Goal: Communication & Community: Answer question/provide support

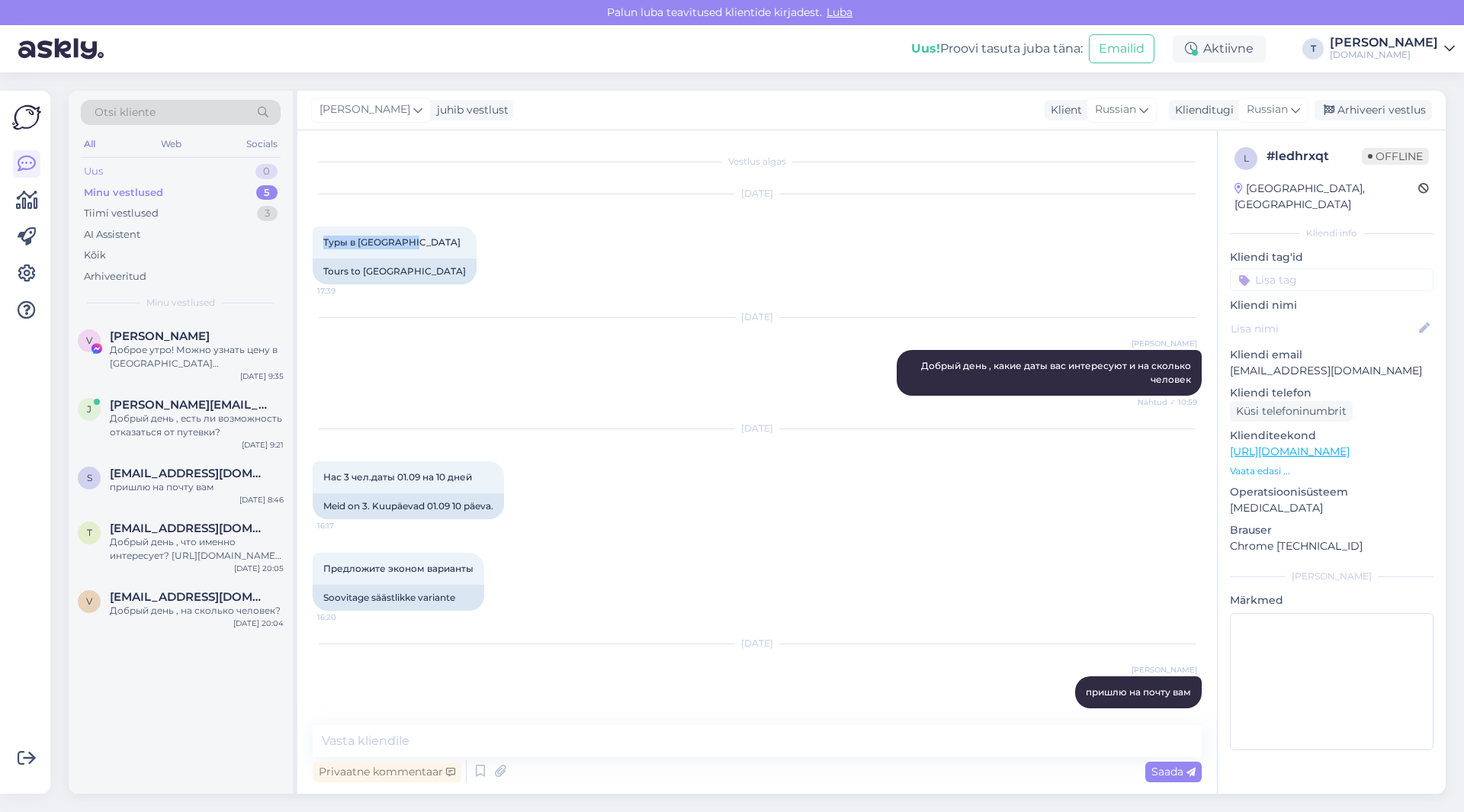
scroll to position [13, 0]
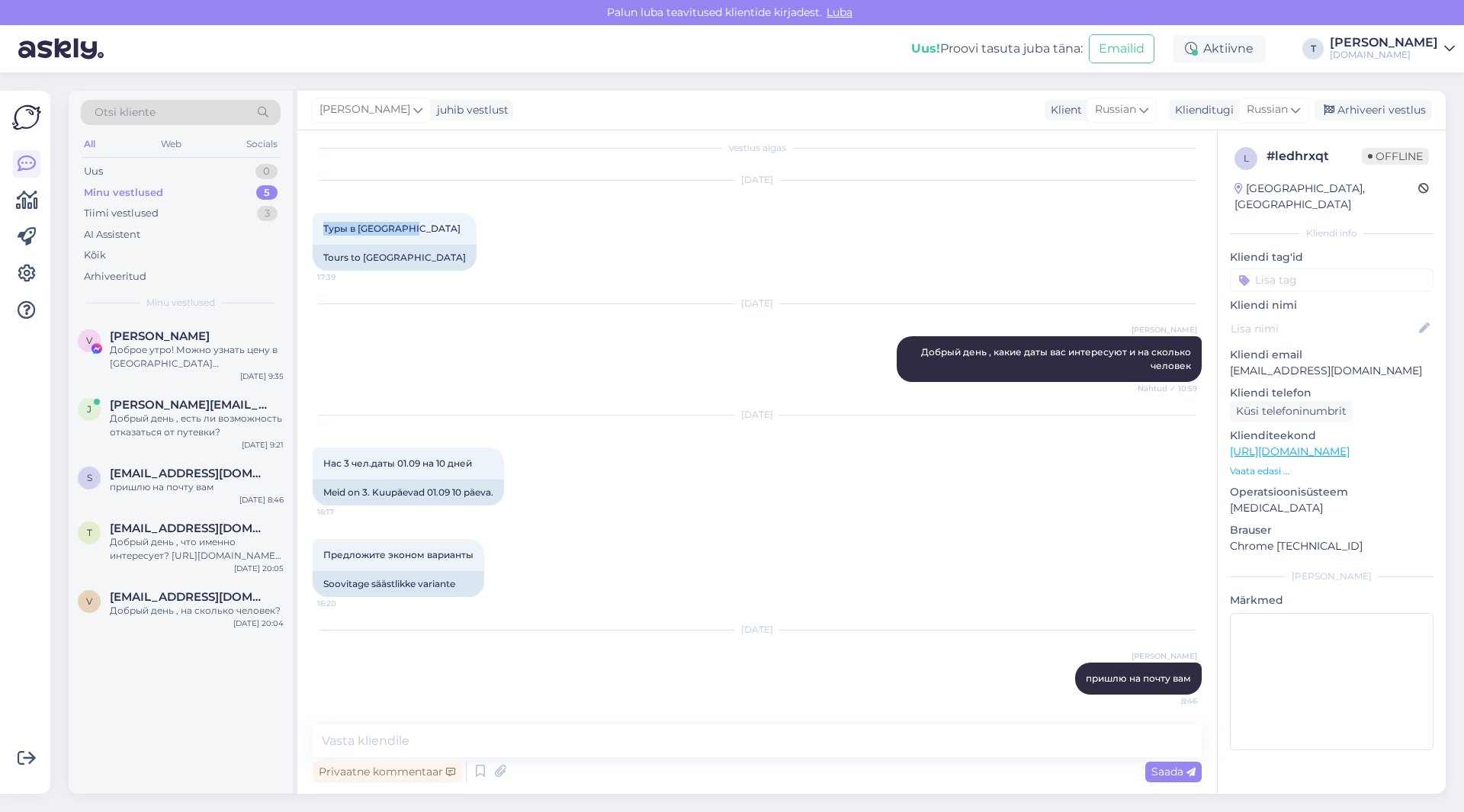
click at [150, 186] on div "Minu vestlused" at bounding box center [123, 193] width 79 height 15
click at [225, 371] on div "V [PERSON_NAME] Доброе утро! Можно узнать цену в [GEOGRAPHIC_DATA] [GEOGRAPHIC_…" at bounding box center [180, 353] width 224 height 69
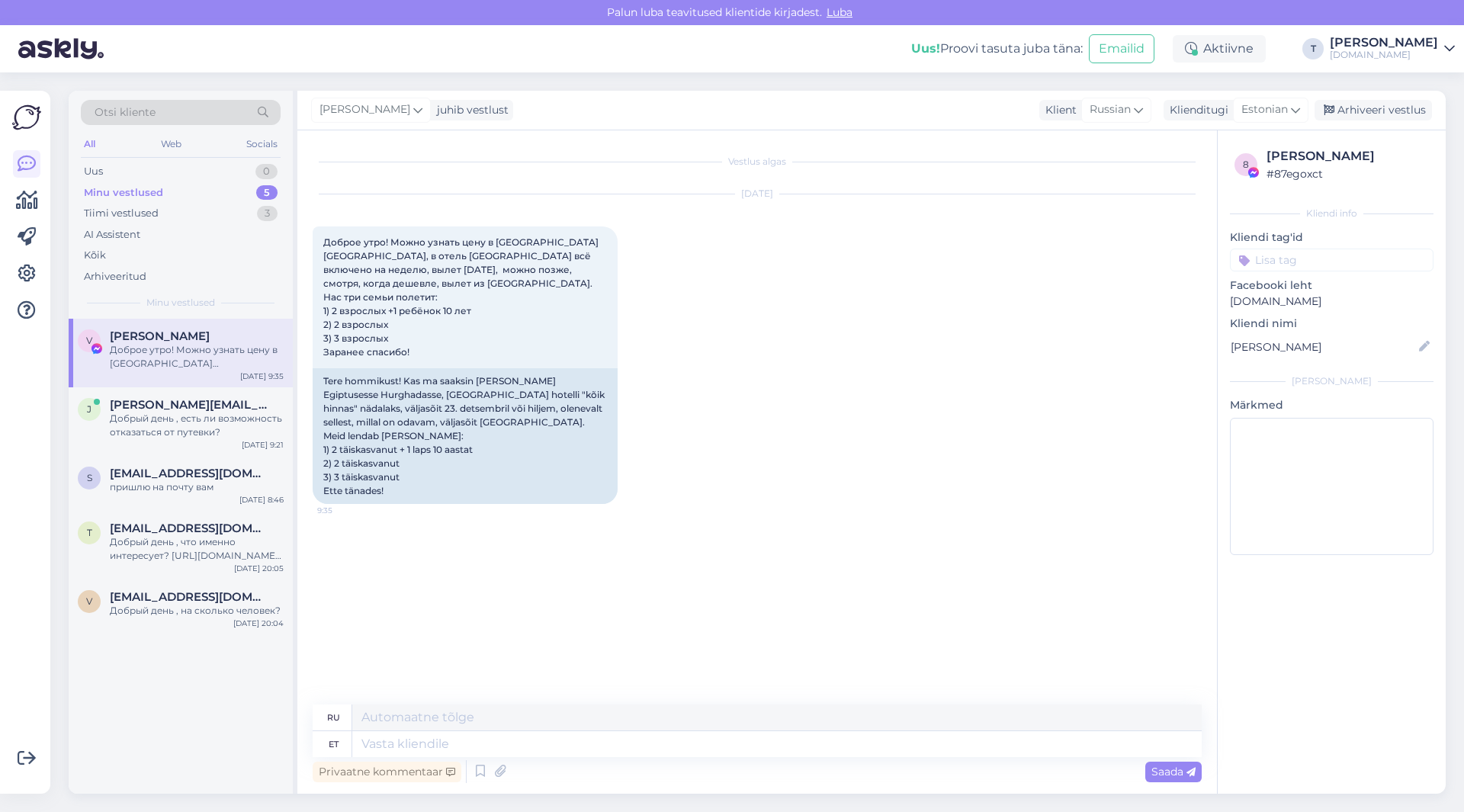
scroll to position [0, 0]
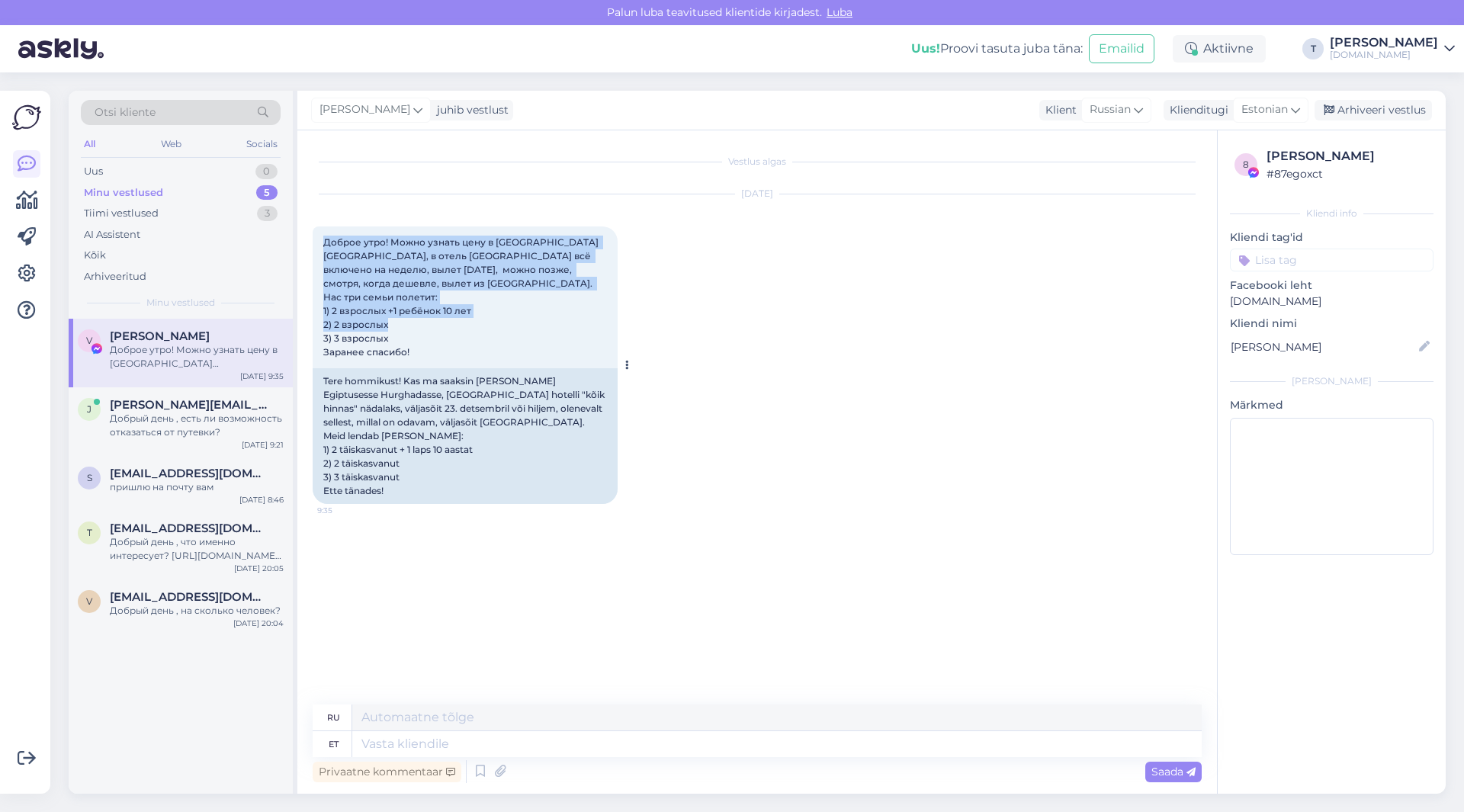
drag, startPoint x: 420, startPoint y: 338, endPoint x: 317, endPoint y: 243, distance: 140.1
click at [317, 243] on div "Доброе утро! Можно узнать цену в [GEOGRAPHIC_DATA] [GEOGRAPHIC_DATA], в отель […" at bounding box center [465, 297] width 305 height 142
copy span "Доброе утро! Можно узнать цену в [GEOGRAPHIC_DATA] [GEOGRAPHIC_DATA], в отель […"
click at [1266, 109] on span "Estonian" at bounding box center [1265, 110] width 47 height 17
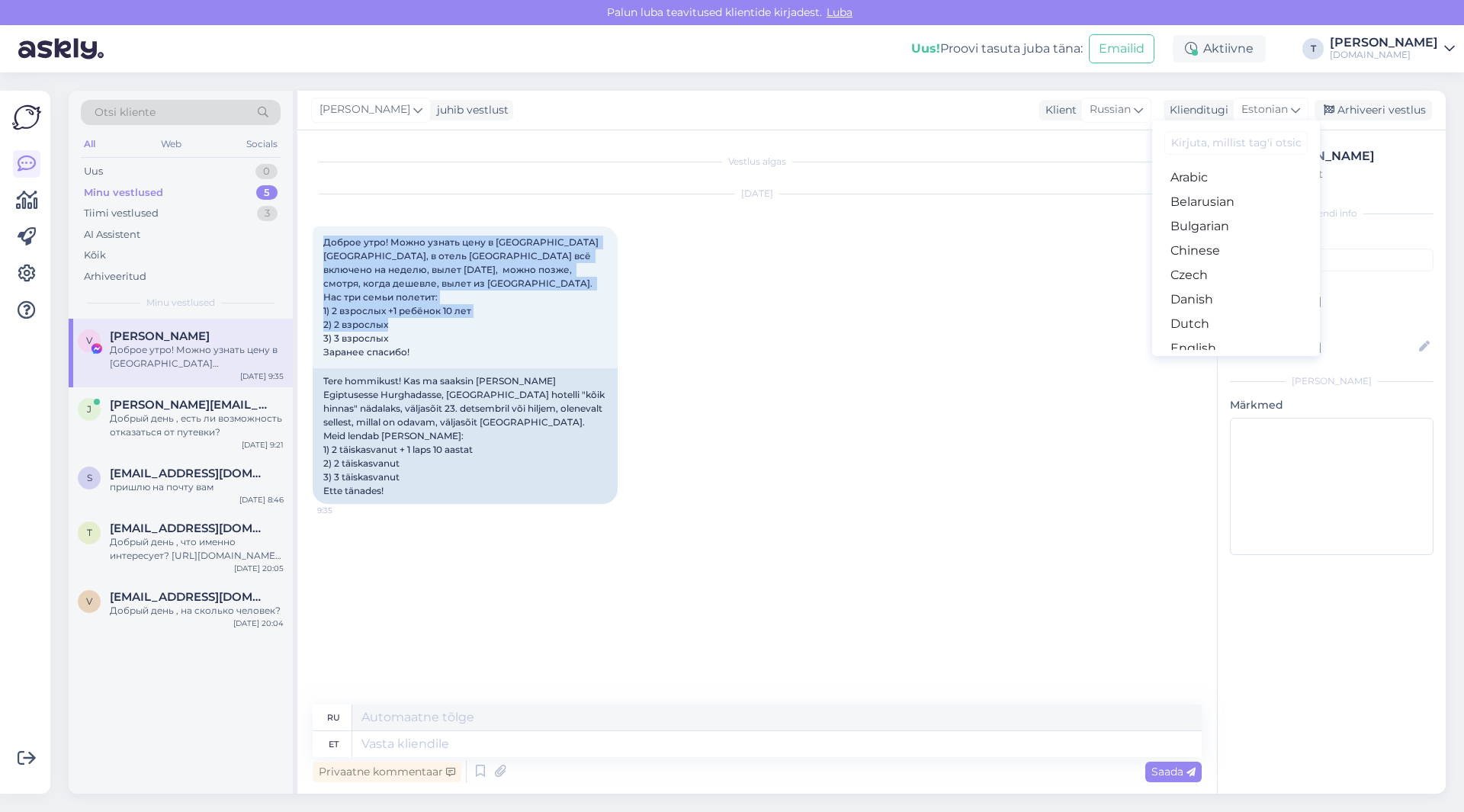
click at [1204, 775] on link "Russian" at bounding box center [1236, 787] width 168 height 25
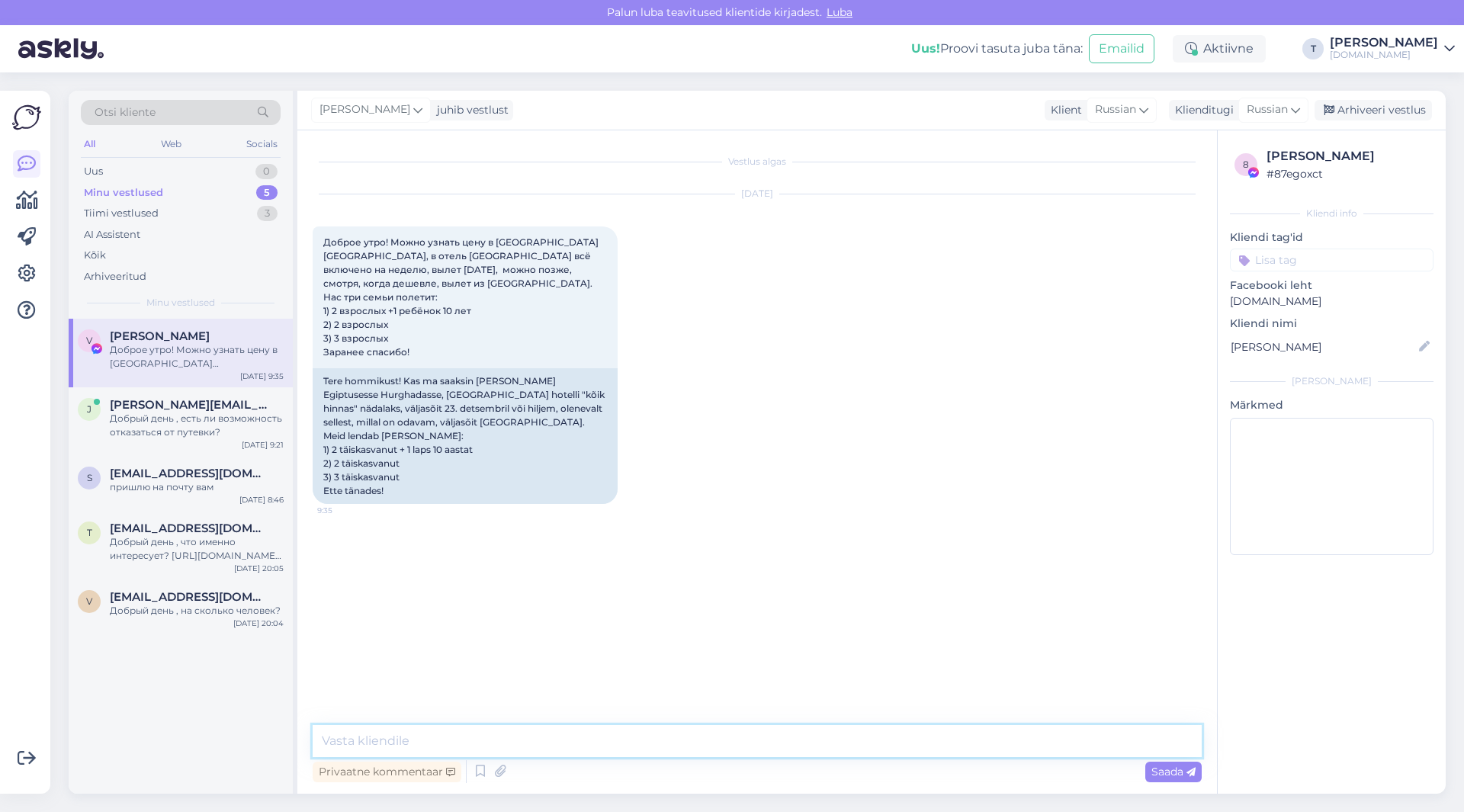
click at [650, 733] on textarea at bounding box center [757, 742] width 890 height 32
type textarea "Добрый день я на почту могла бы выслать вам, пришлите пожалуйста вашу почту"
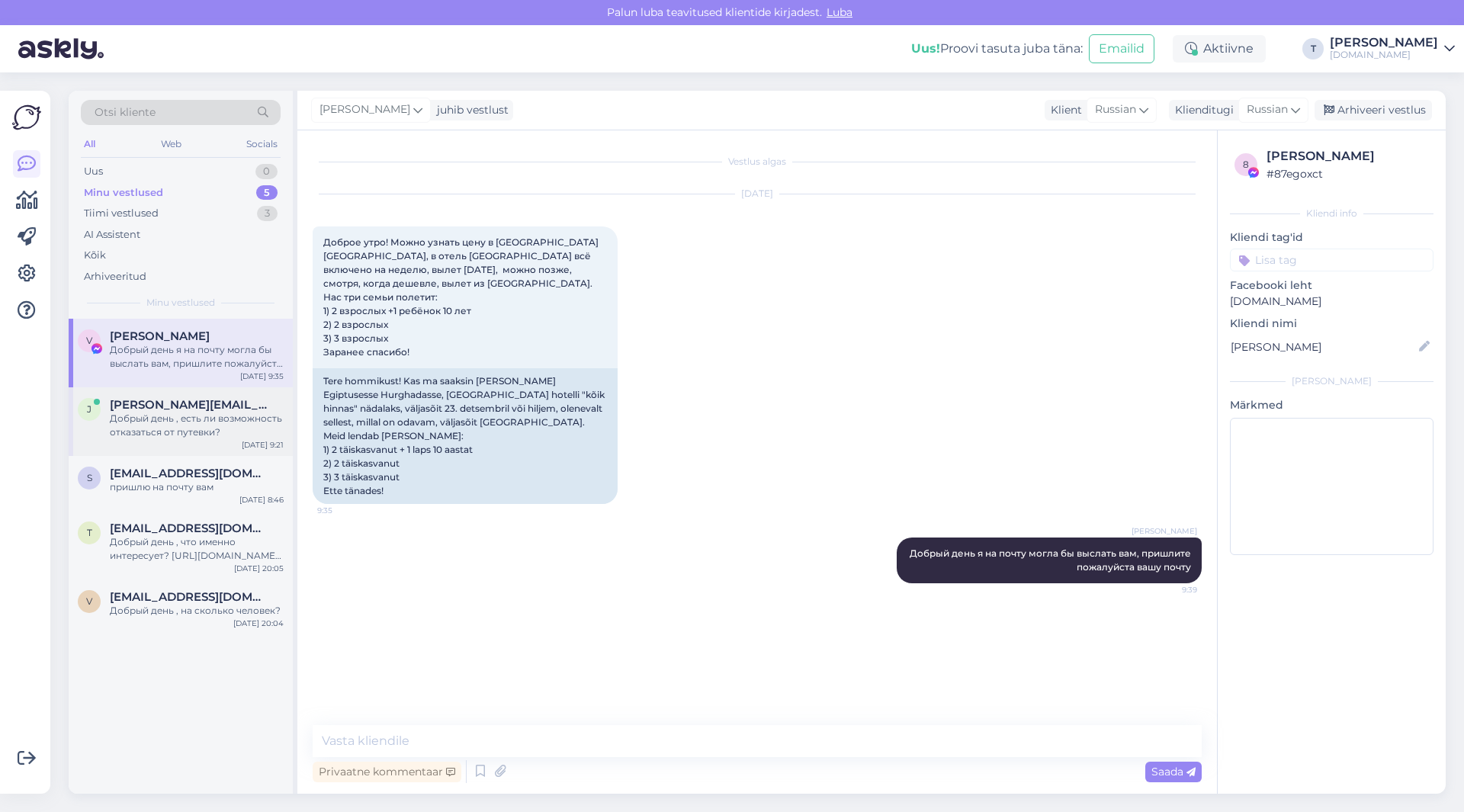
click at [190, 414] on div "Добрый день , есть ли возможность отказаться от путевки?" at bounding box center [196, 425] width 174 height 28
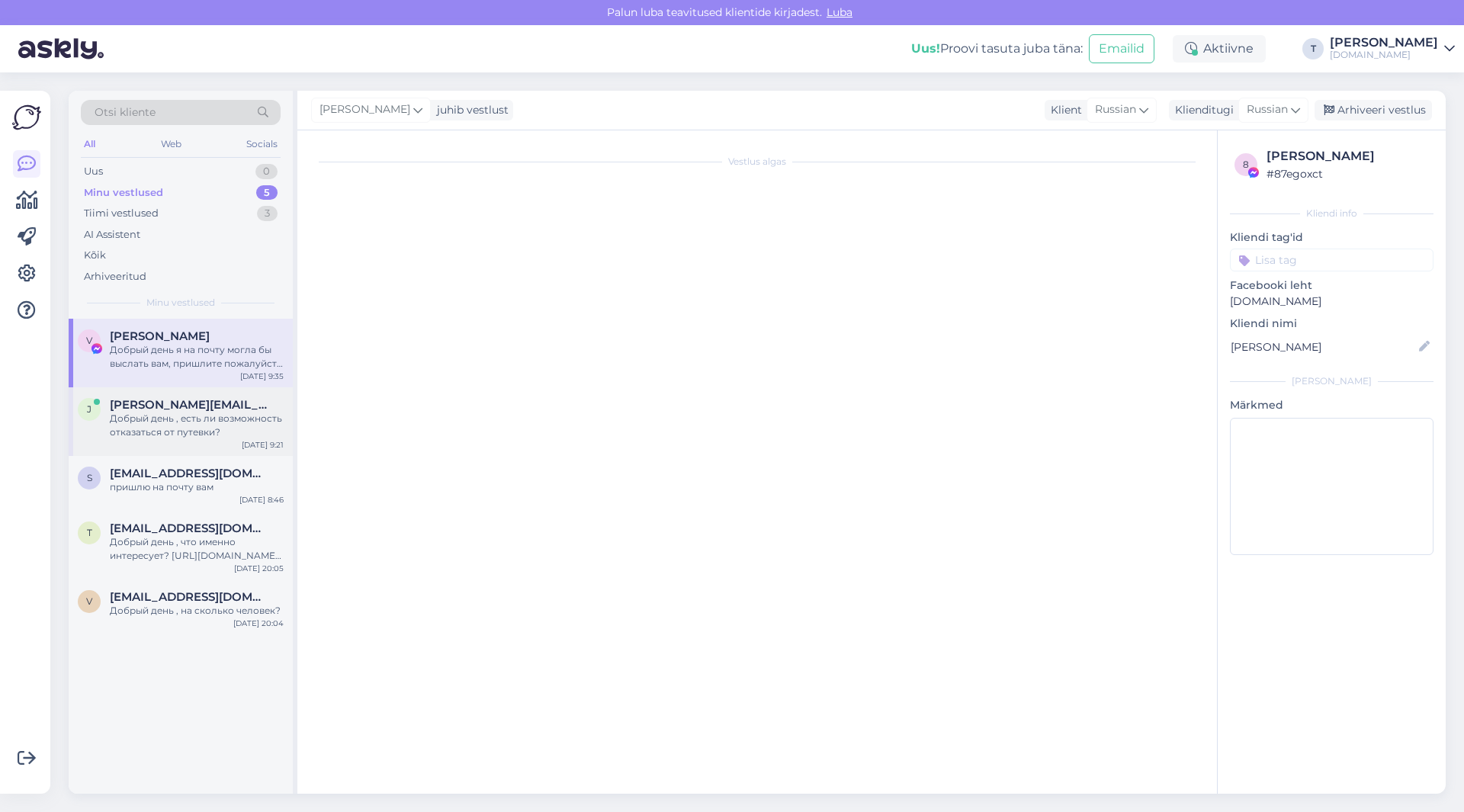
scroll to position [9057, 0]
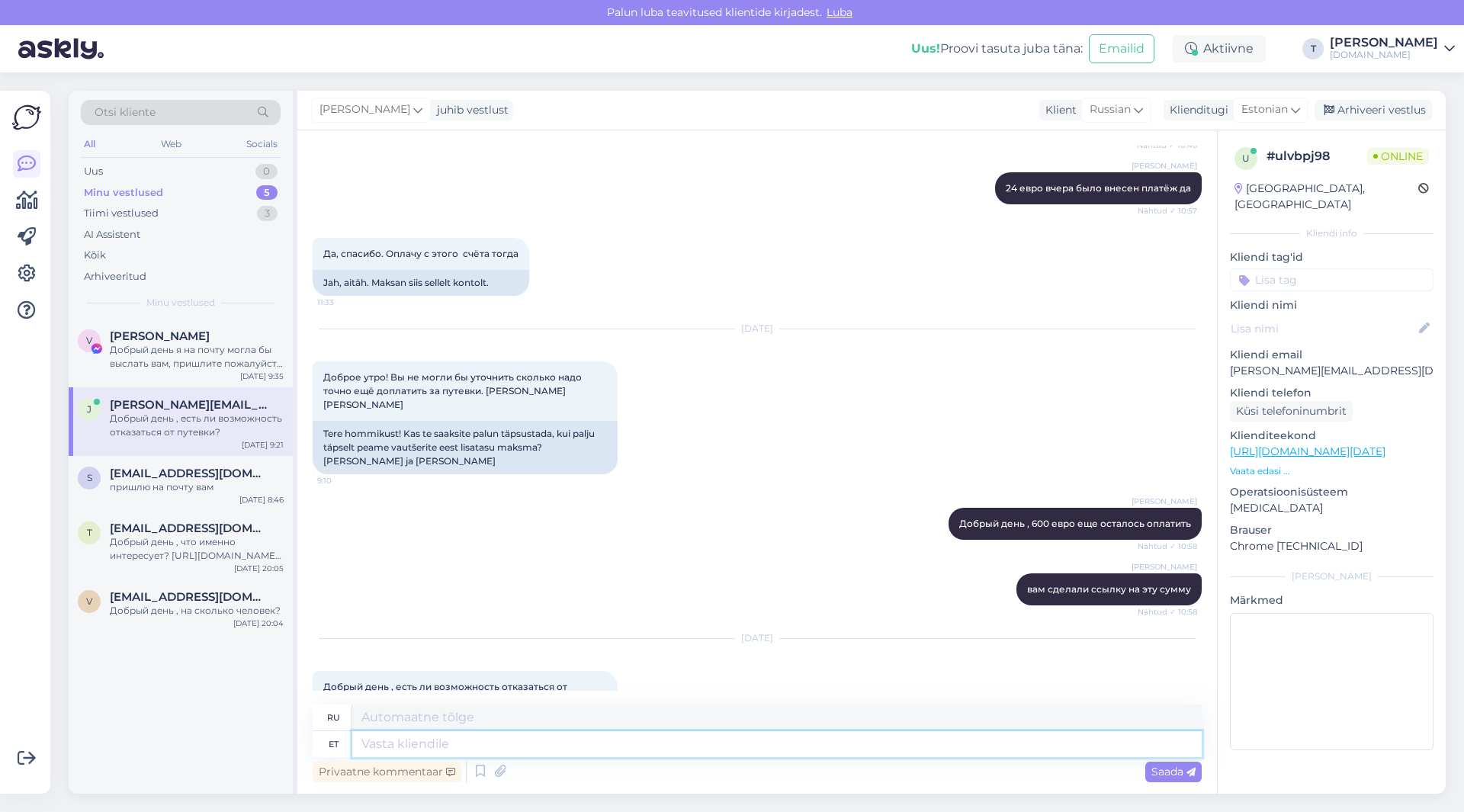
click at [620, 745] on textarea at bounding box center [777, 743] width 850 height 26
click at [1259, 107] on span "Estonian" at bounding box center [1265, 110] width 47 height 17
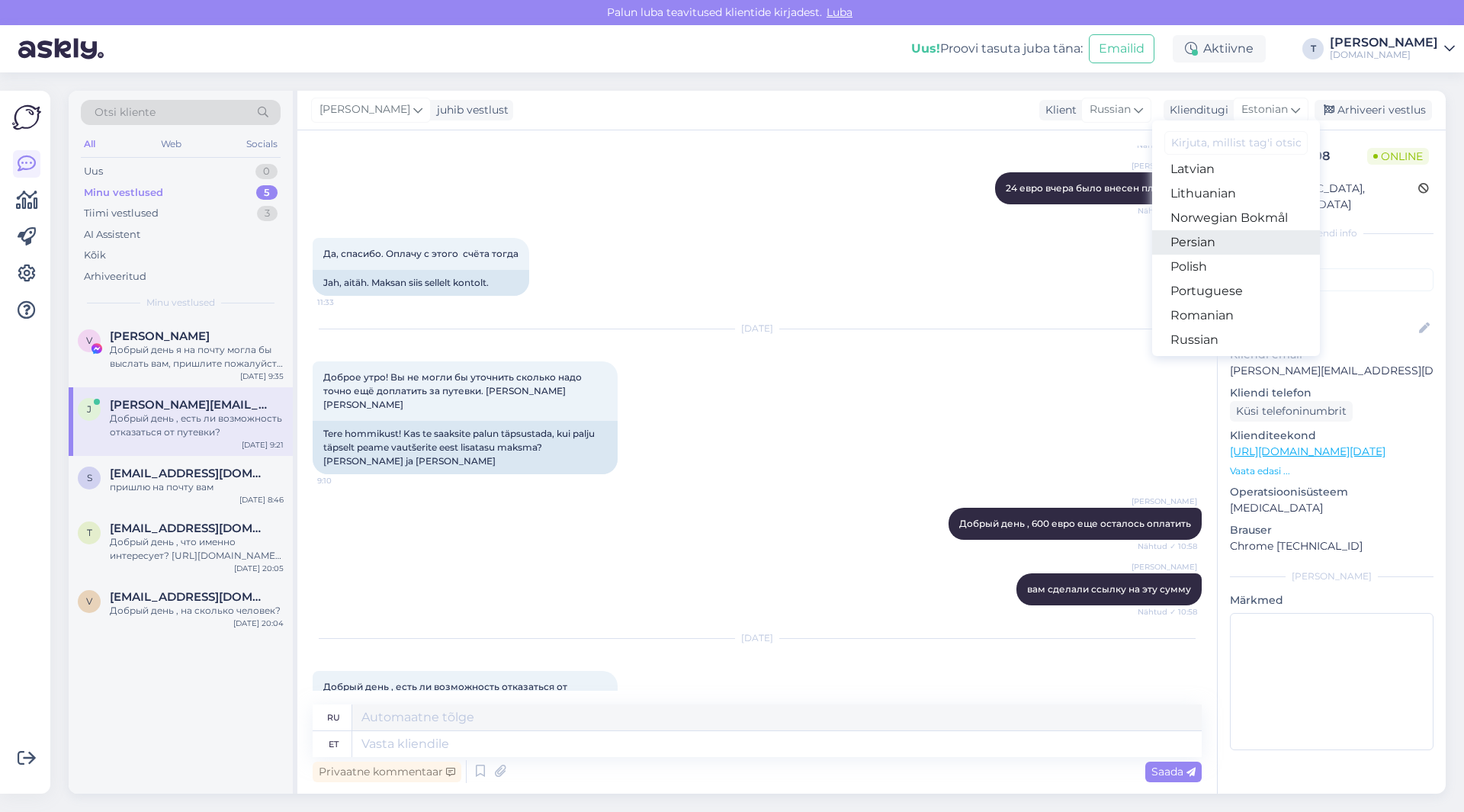
scroll to position [474, 0]
click at [1203, 308] on link "Russian" at bounding box center [1236, 313] width 168 height 25
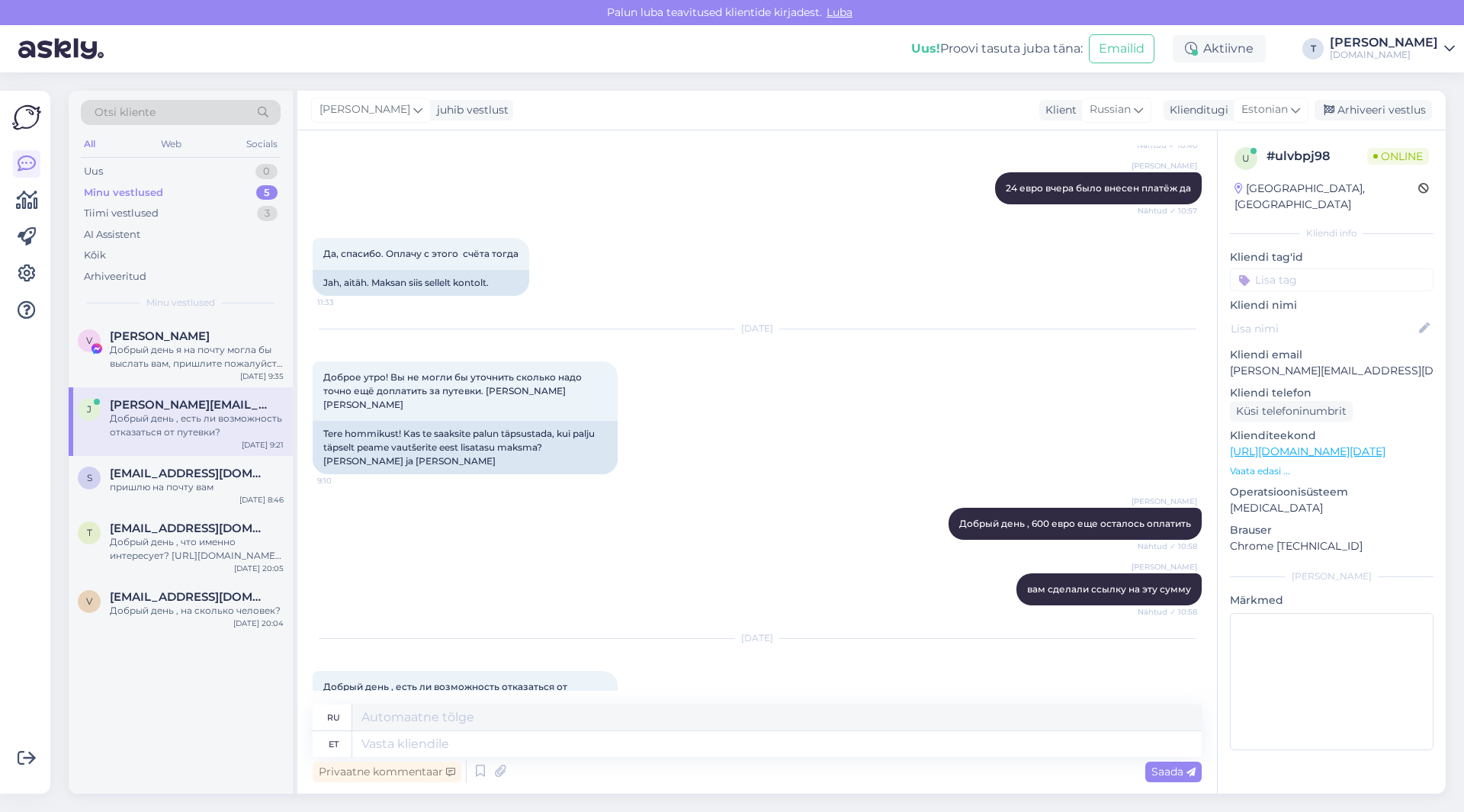
scroll to position [9036, 0]
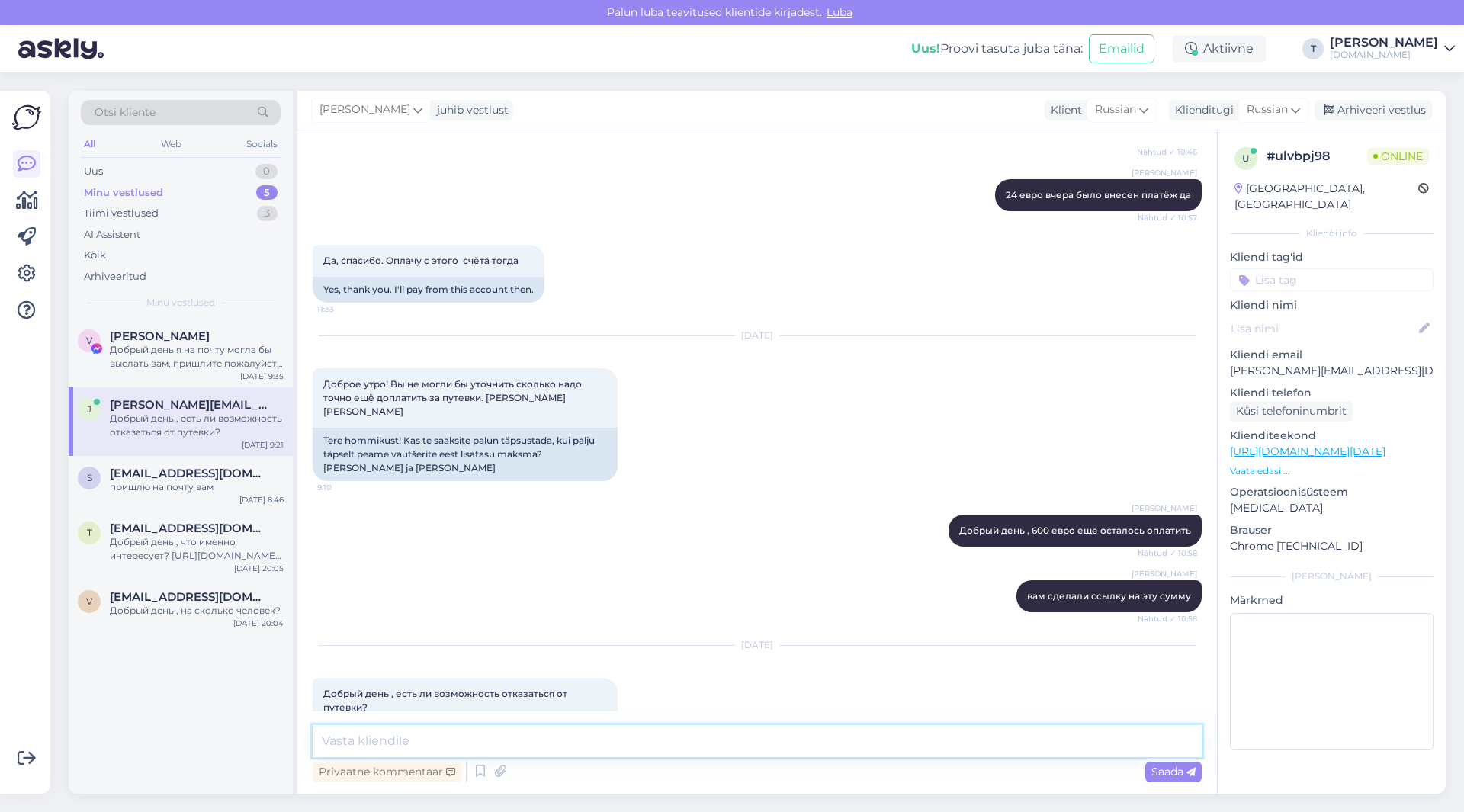
click at [751, 740] on textarea at bounding box center [757, 742] width 890 height 32
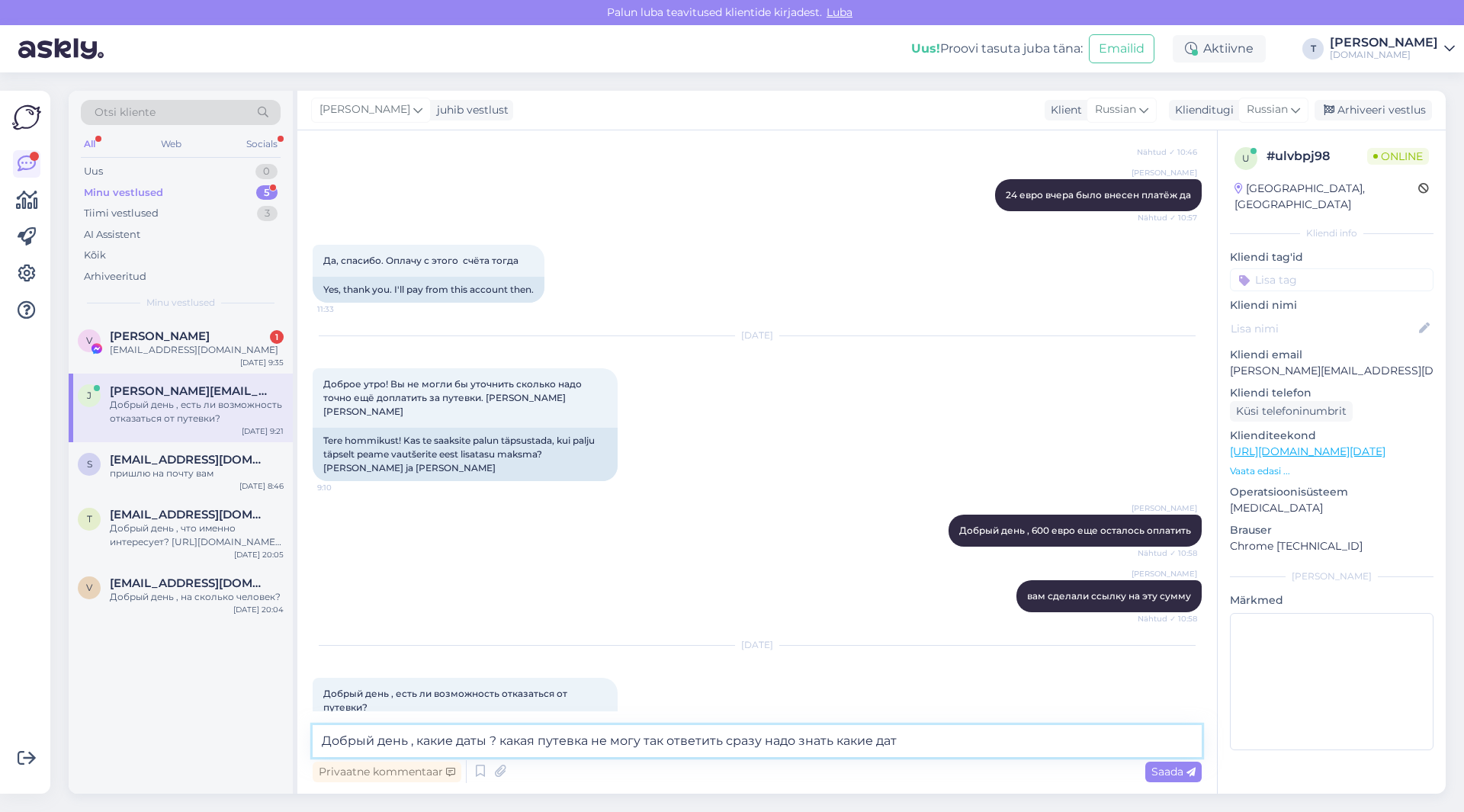
type textarea "Добрый день , какие даты ? какая путевка не могу так ответить сразу надо знать …"
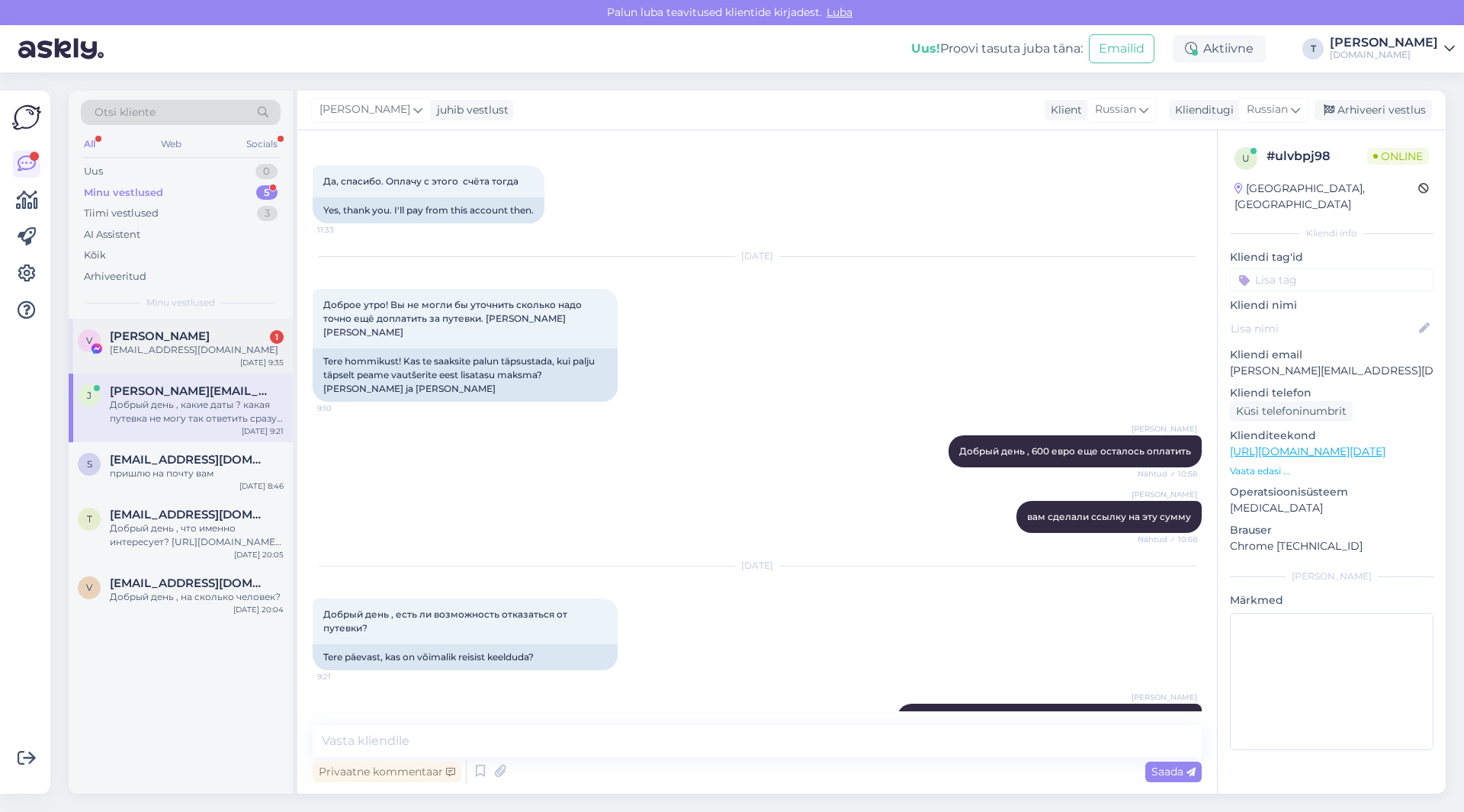
click at [185, 358] on div "V [PERSON_NAME] 1 [EMAIL_ADDRESS][DOMAIN_NAME] [DATE] 9:35" at bounding box center [180, 347] width 224 height 55
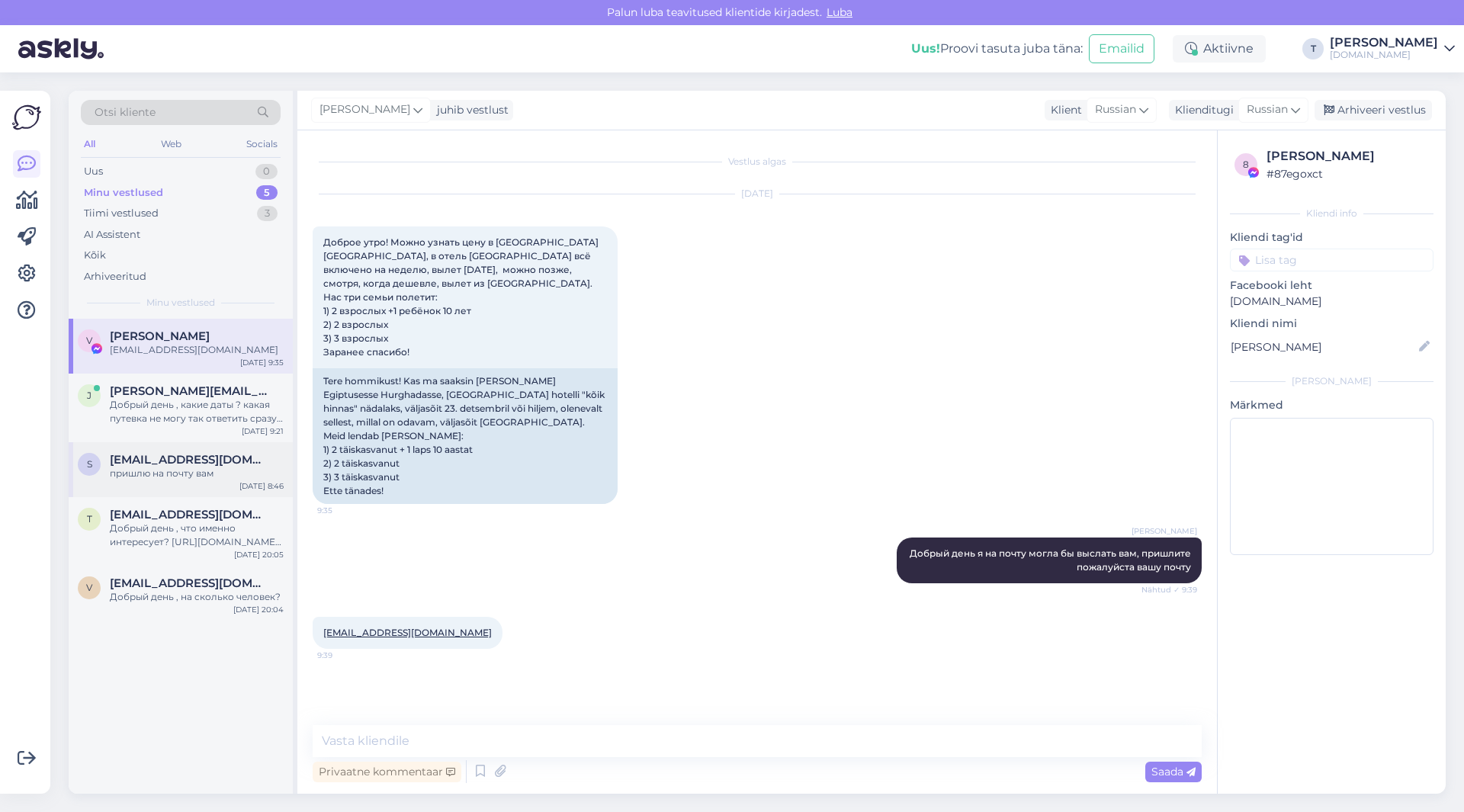
click at [183, 478] on div "пришлю на почту вам" at bounding box center [196, 473] width 174 height 13
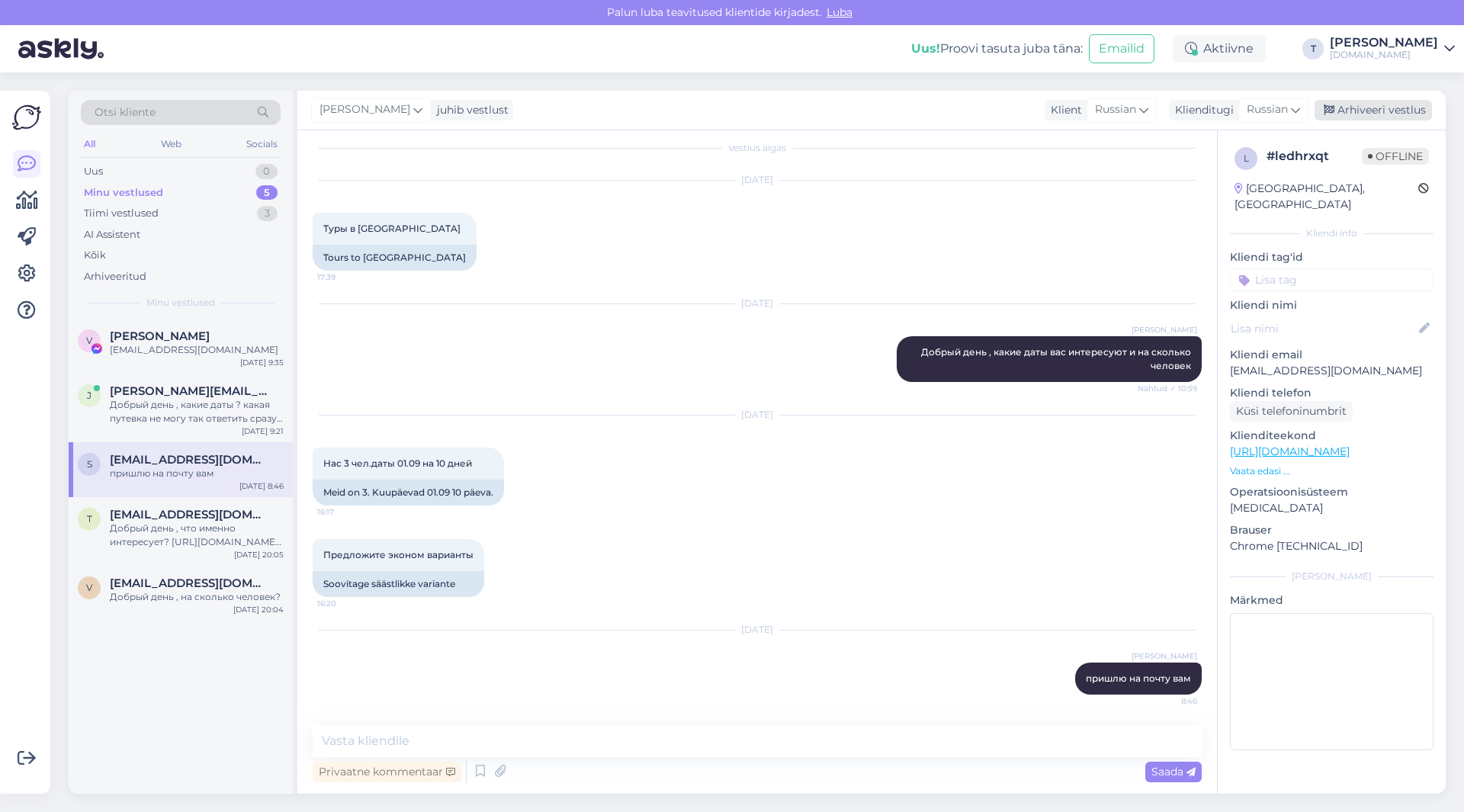
click at [1366, 112] on div "Arhiveeri vestlus" at bounding box center [1374, 110] width 117 height 21
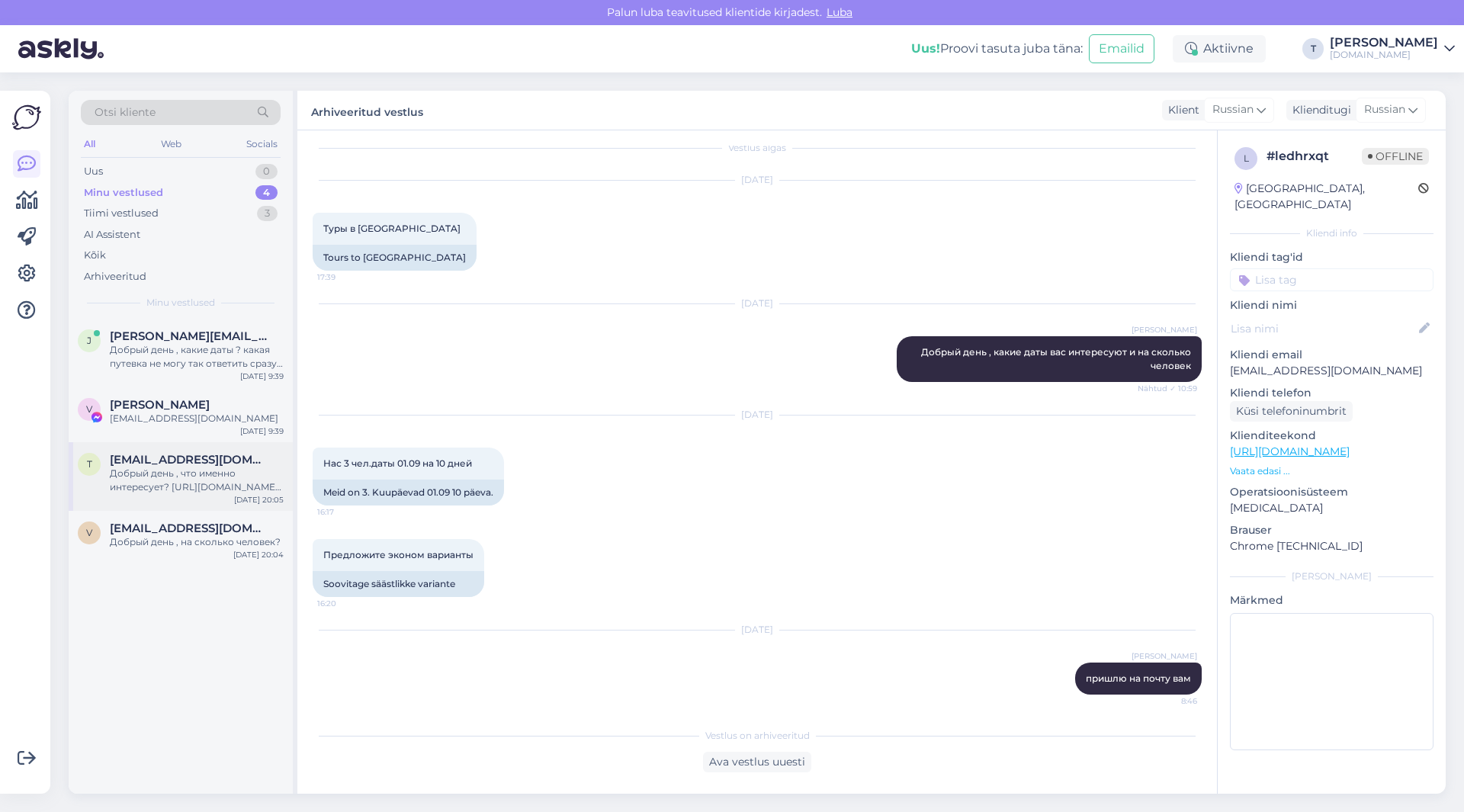
click at [204, 466] on div "Добрый день , что именно интересует? [URL][DOMAIN_NAME][DATE]" at bounding box center [196, 480] width 174 height 28
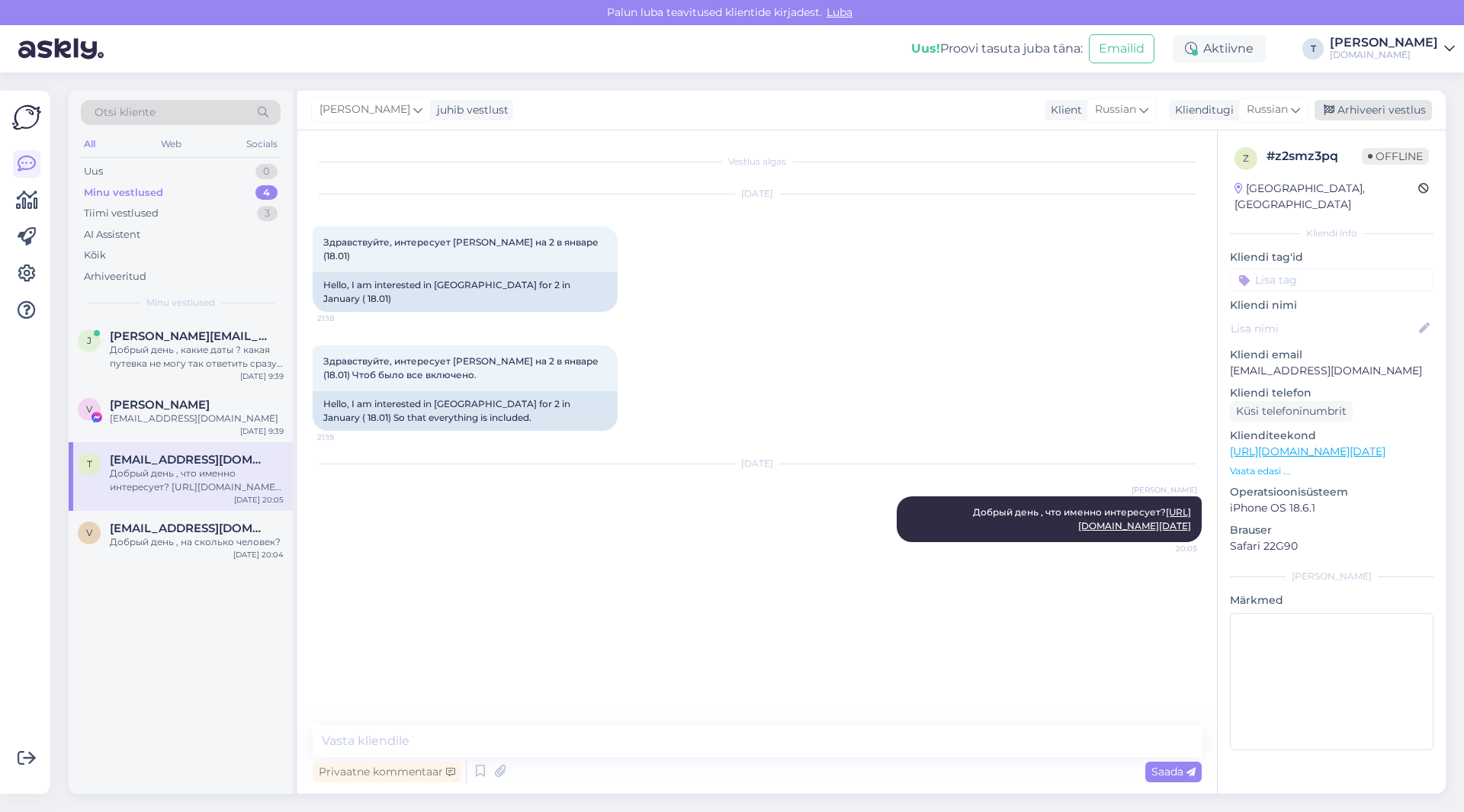
click at [1381, 110] on div "Arhiveeri vestlus" at bounding box center [1374, 110] width 117 height 21
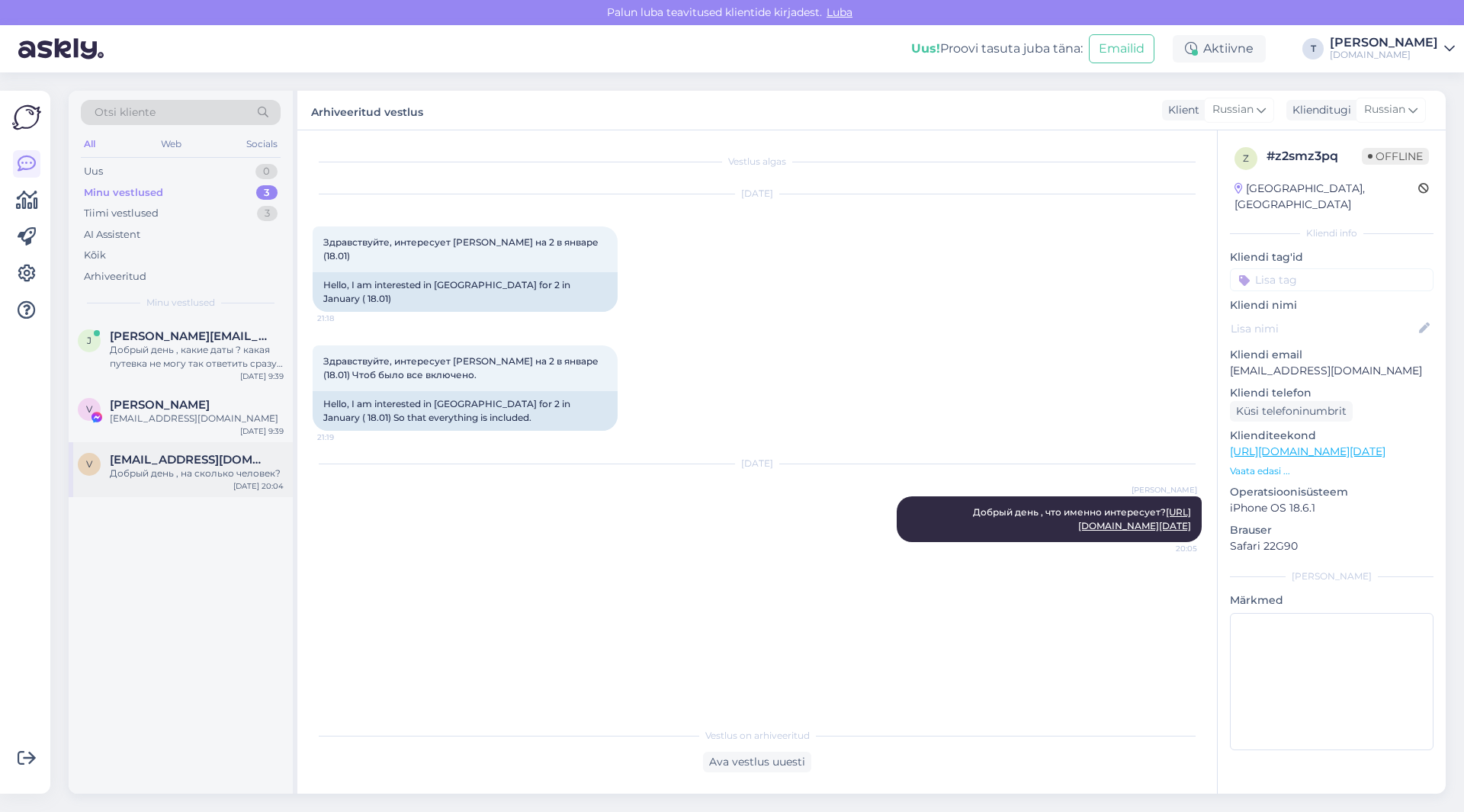
click at [164, 473] on div "Добрый день , на сколько человек?" at bounding box center [196, 473] width 174 height 13
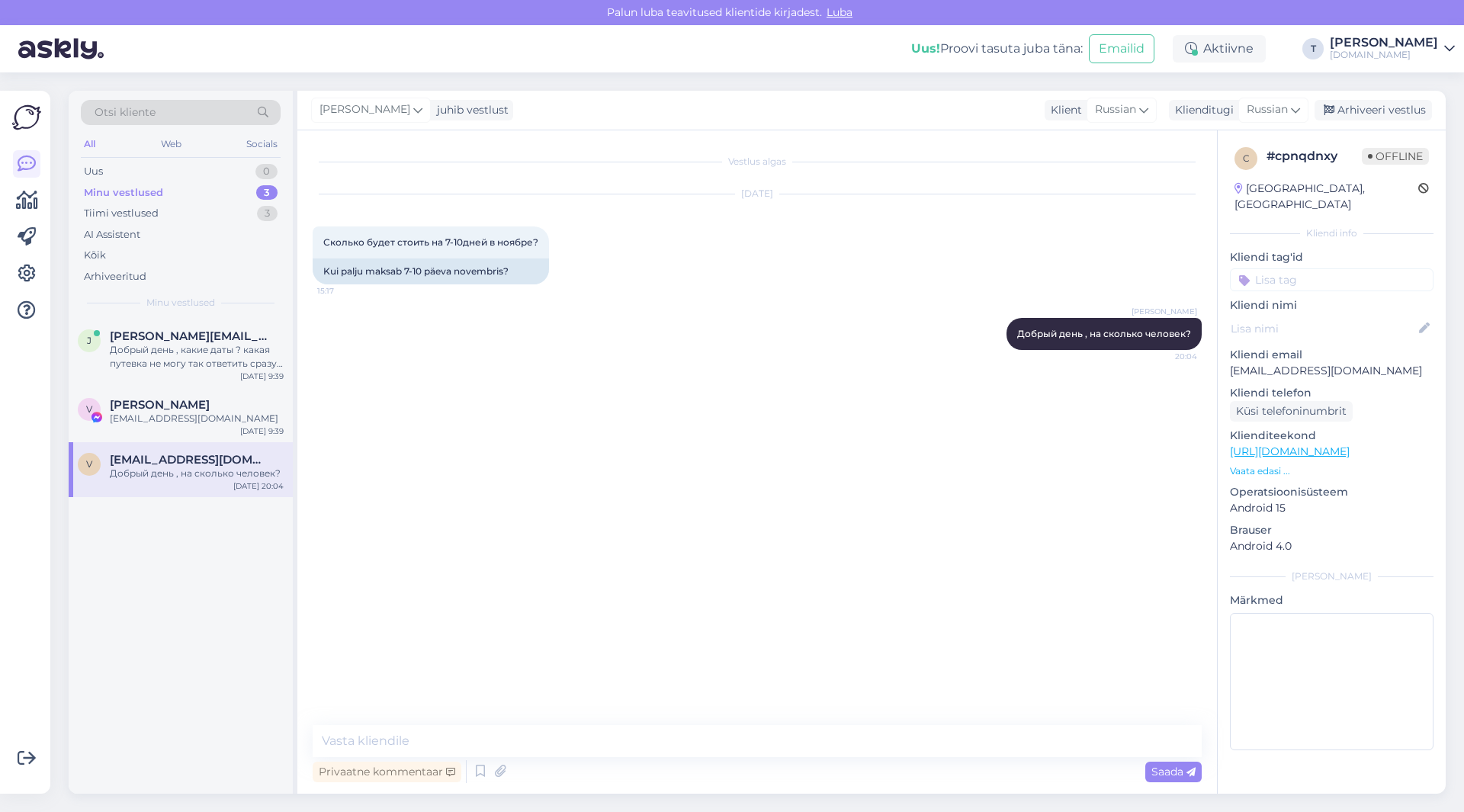
click at [164, 474] on div "Добрый день , на сколько человек?" at bounding box center [196, 473] width 174 height 13
click at [197, 400] on span "[PERSON_NAME]" at bounding box center [159, 405] width 100 height 13
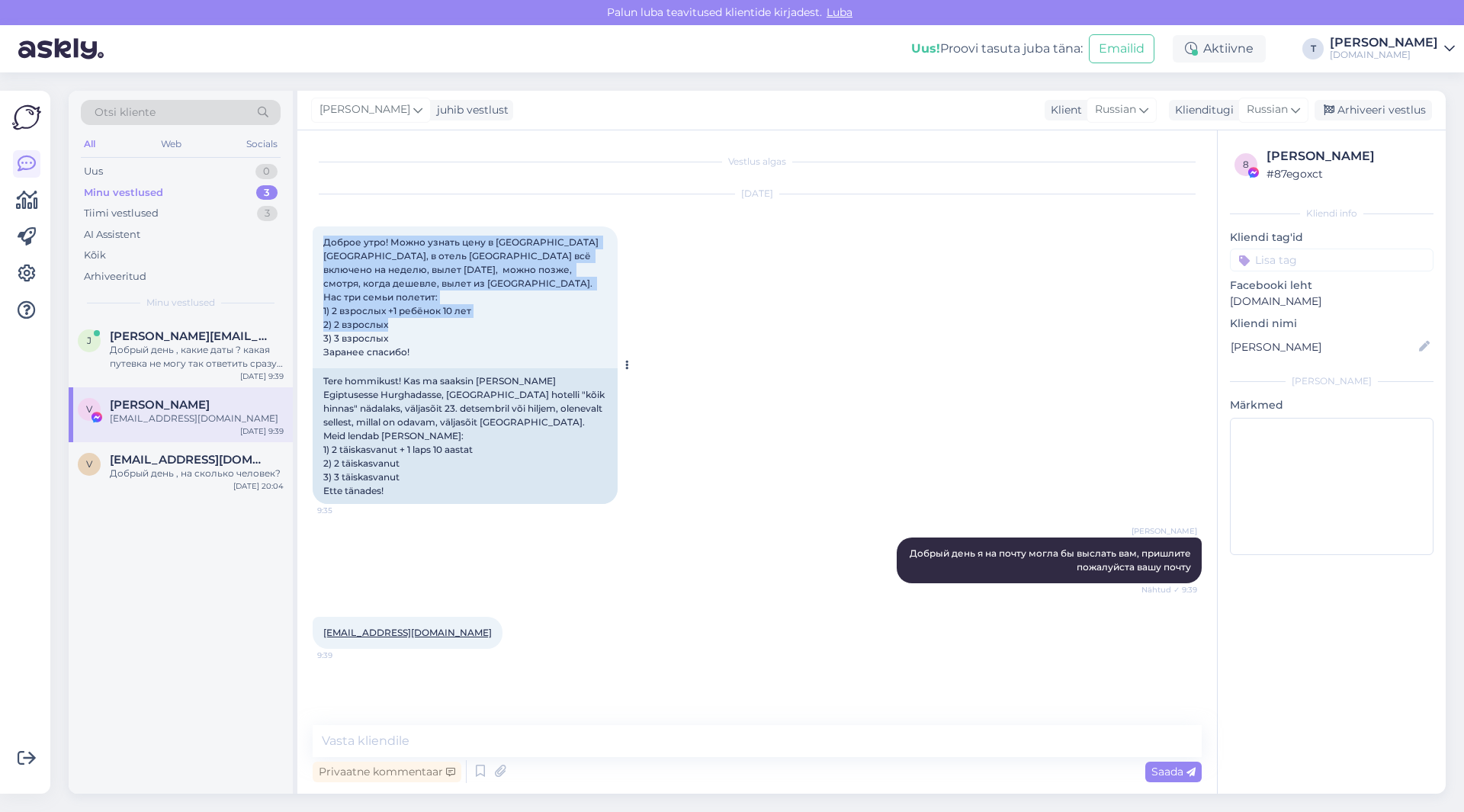
drag, startPoint x: 432, startPoint y: 338, endPoint x: 322, endPoint y: 243, distance: 145.3
click at [322, 243] on div "Доброе утро! Можно узнать цену в [GEOGRAPHIC_DATA] [GEOGRAPHIC_DATA], в отель […" at bounding box center [465, 297] width 305 height 142
copy span "Доброе утро! Можно узнать цену в [GEOGRAPHIC_DATA] [GEOGRAPHIC_DATA], в отель […"
